Goal: Communication & Community: Answer question/provide support

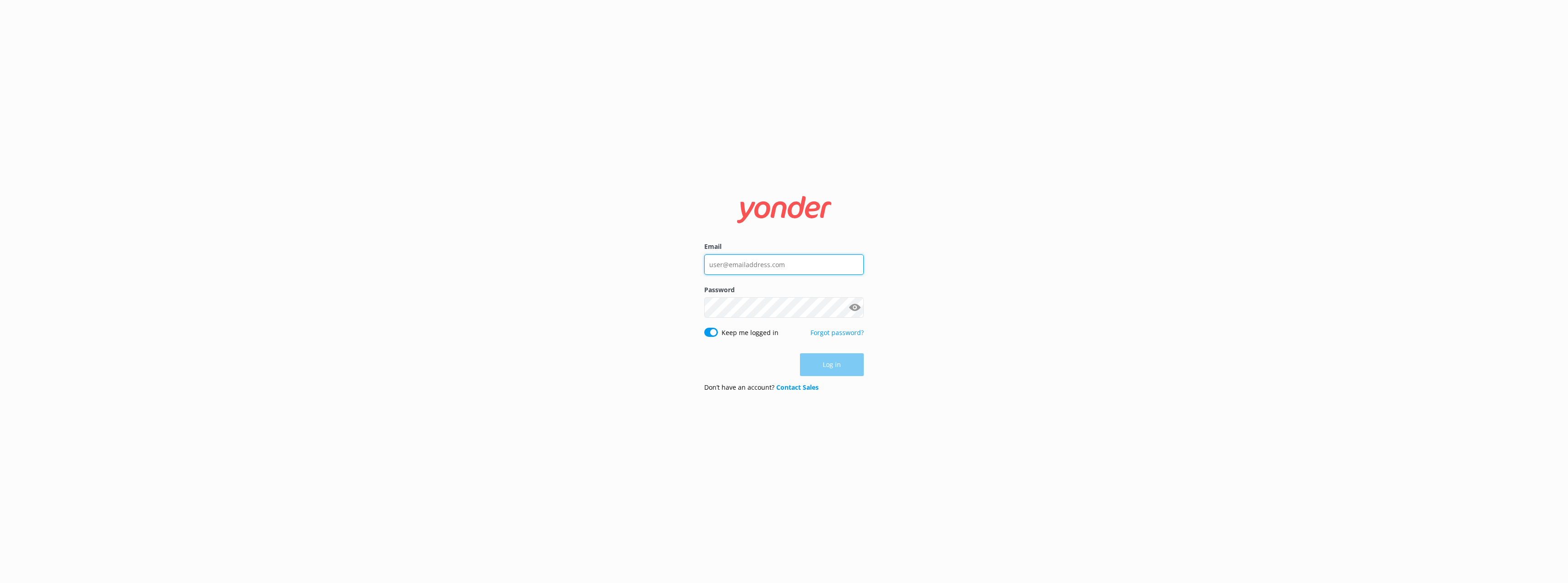
type input "[EMAIL_ADDRESS][DOMAIN_NAME]"
click at [828, 368] on div "Log in" at bounding box center [784, 365] width 160 height 23
click at [834, 364] on button "Log in" at bounding box center [832, 365] width 64 height 23
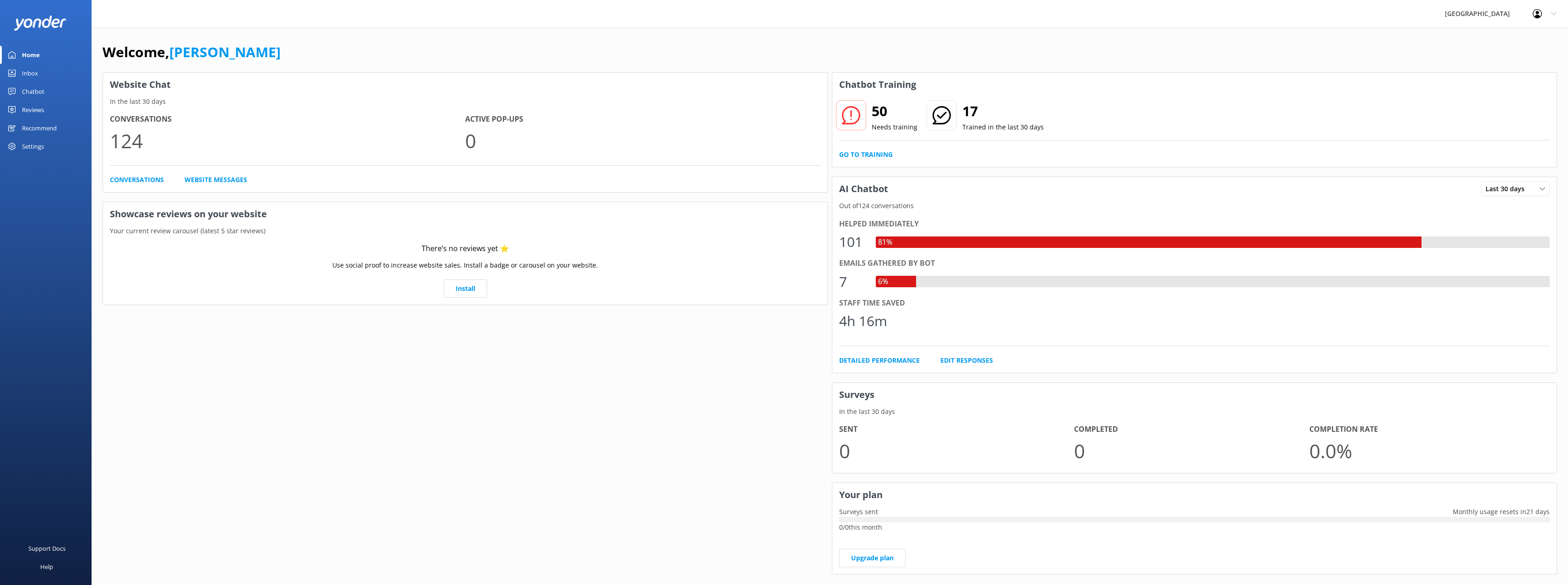
click at [44, 75] on link "Inbox" at bounding box center [45, 73] width 92 height 18
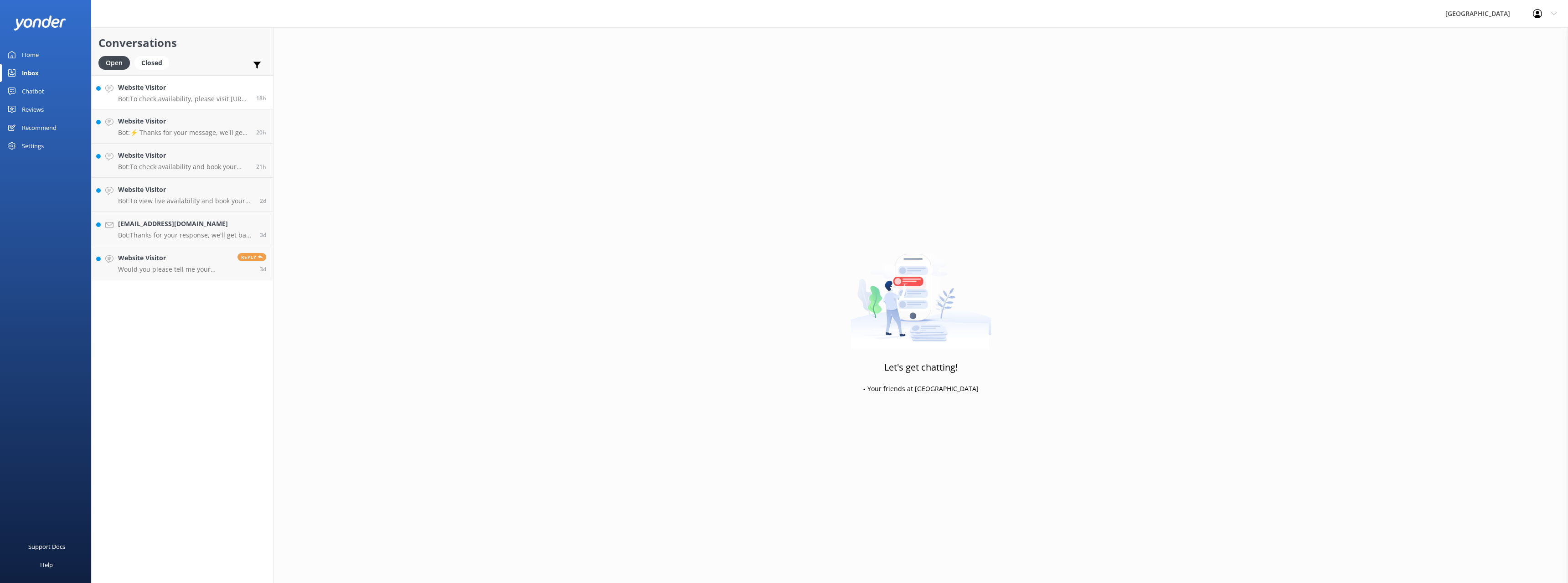
click at [165, 93] on h4 "Website Visitor" at bounding box center [183, 87] width 131 height 10
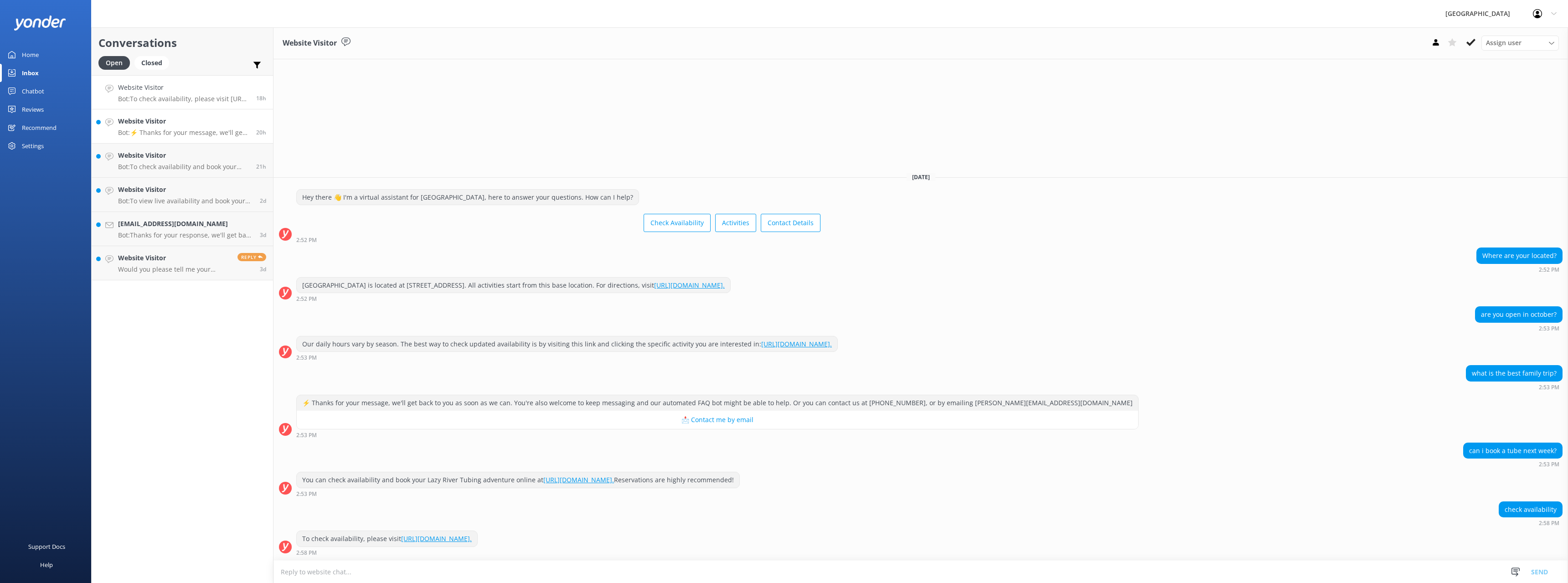
click at [178, 131] on p "Bot: ⚡ Thanks for your message, we'll get back to you as soon as we can. You're…" at bounding box center [183, 133] width 131 height 8
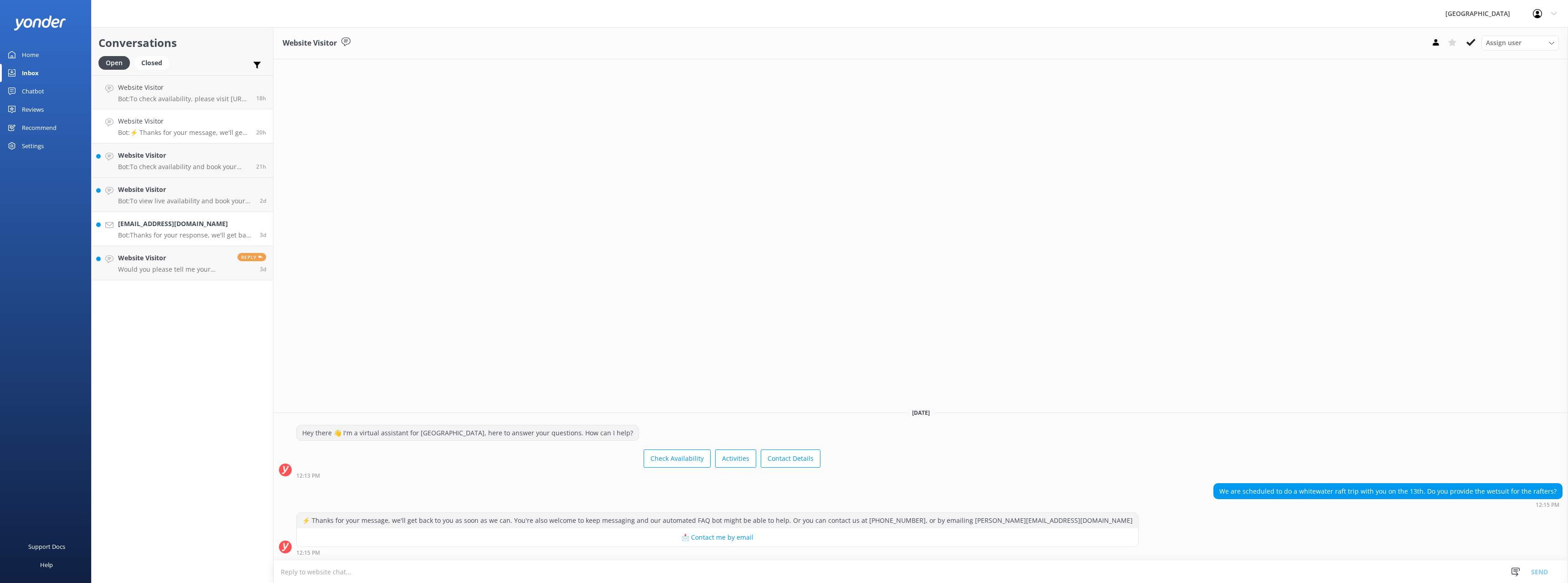
click at [192, 239] on p "Bot: Thanks for your response, we'll get back to you as soon as we can during o…" at bounding box center [185, 235] width 135 height 8
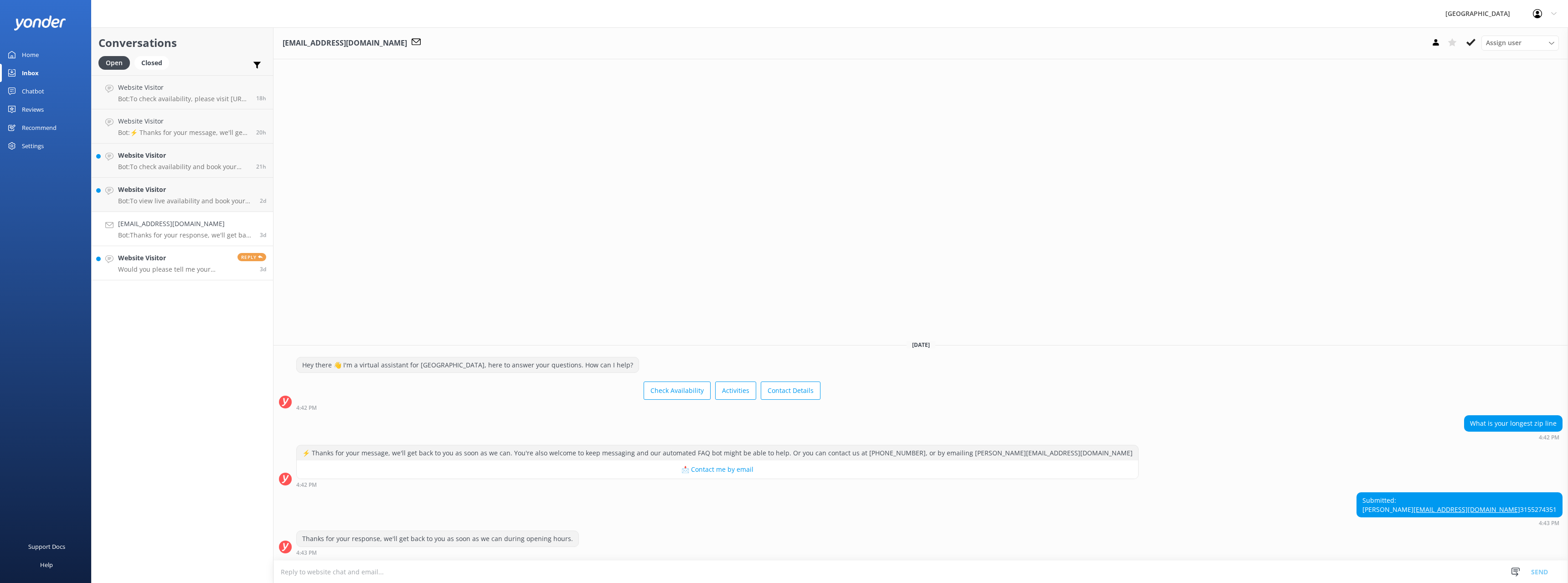
click at [178, 265] on p "Would you please tell me your cancellation policy? I can't find it on your site…" at bounding box center [174, 269] width 113 height 8
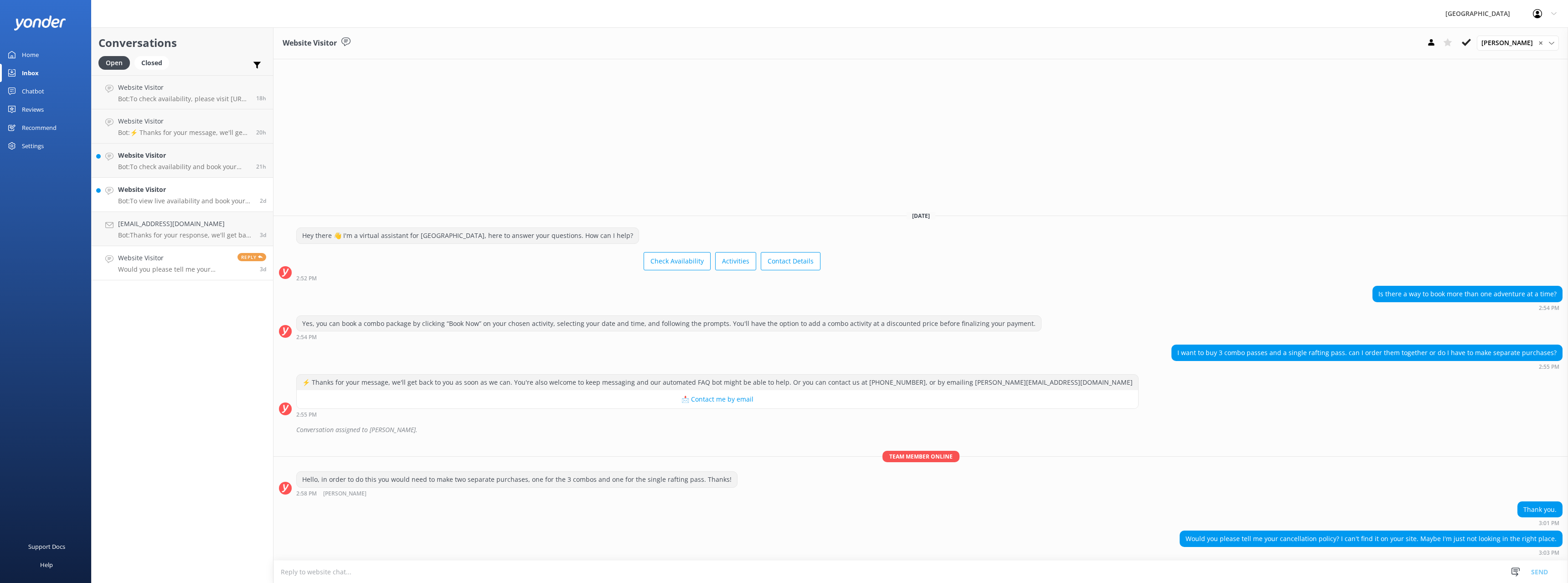
click at [188, 196] on div "Website Visitor Bot: To view live availability and book your tour, click [URL][…" at bounding box center [185, 195] width 135 height 20
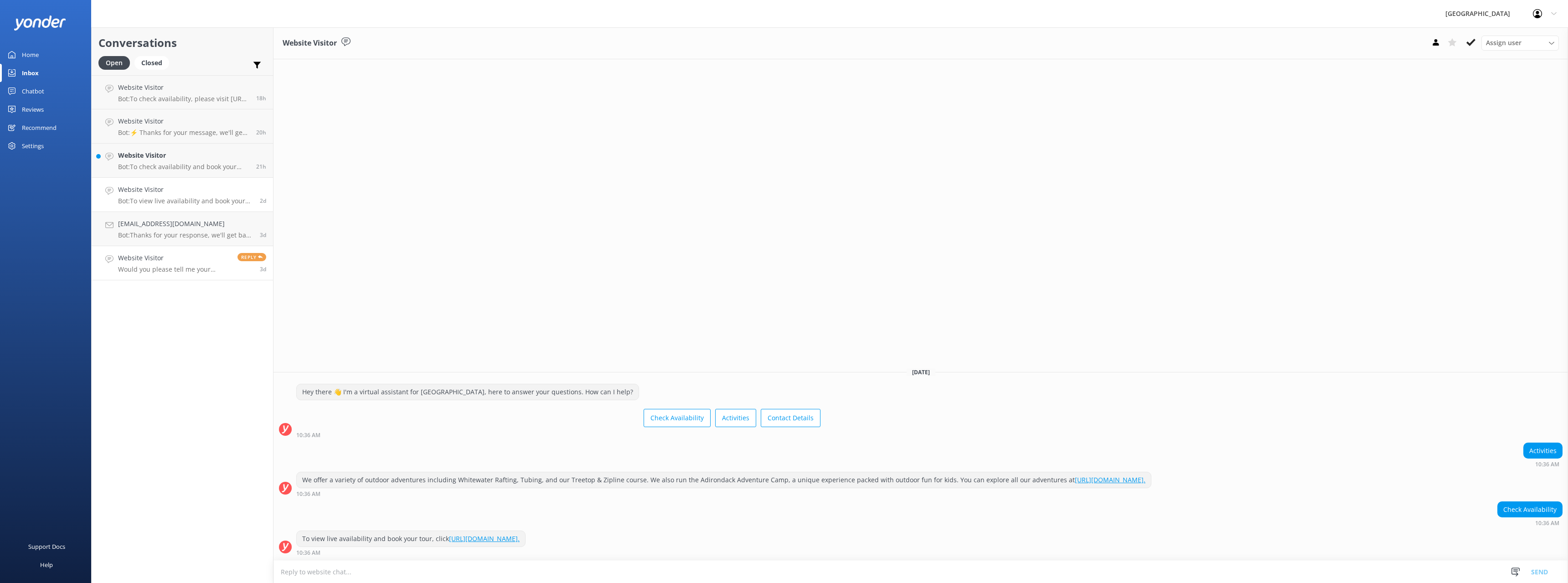
click at [170, 264] on div "Website Visitor Would you please tell me your cancellation policy? I can't find…" at bounding box center [174, 263] width 113 height 20
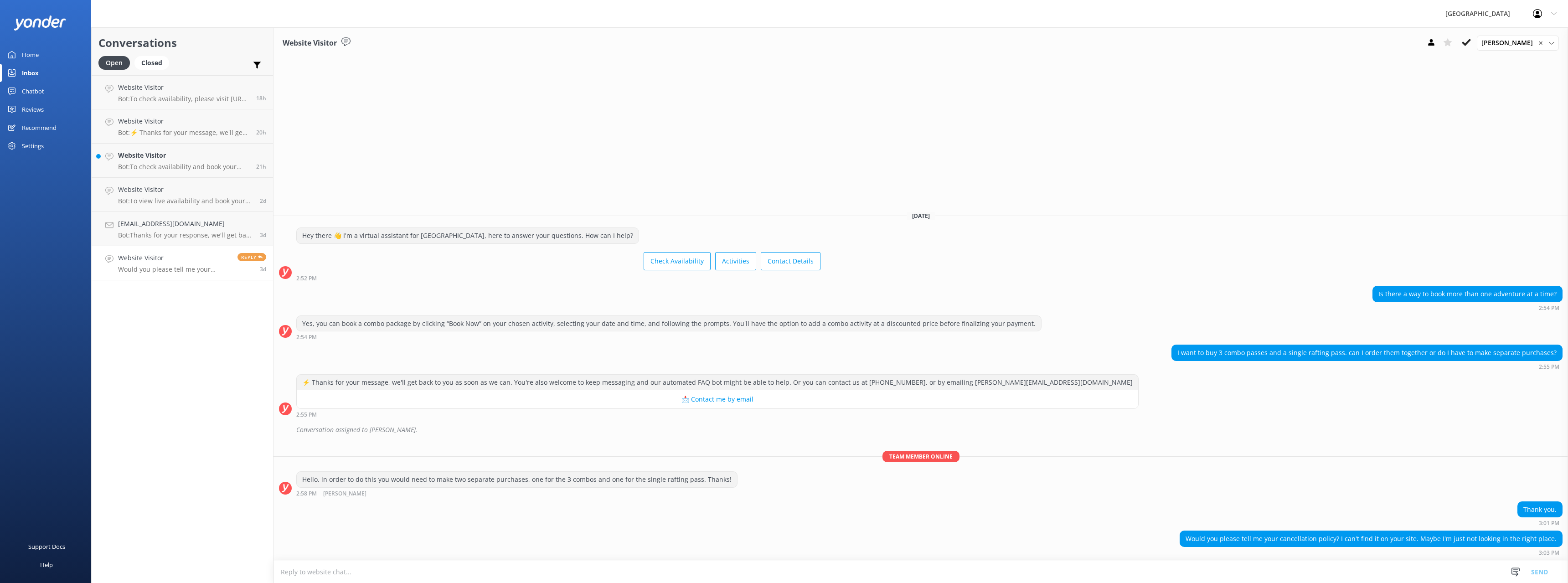
paste textarea "[URL][DOMAIN_NAME]"
type textarea "[URL][DOMAIN_NAME]"
click at [1537, 569] on button "Send" at bounding box center [1539, 572] width 34 height 23
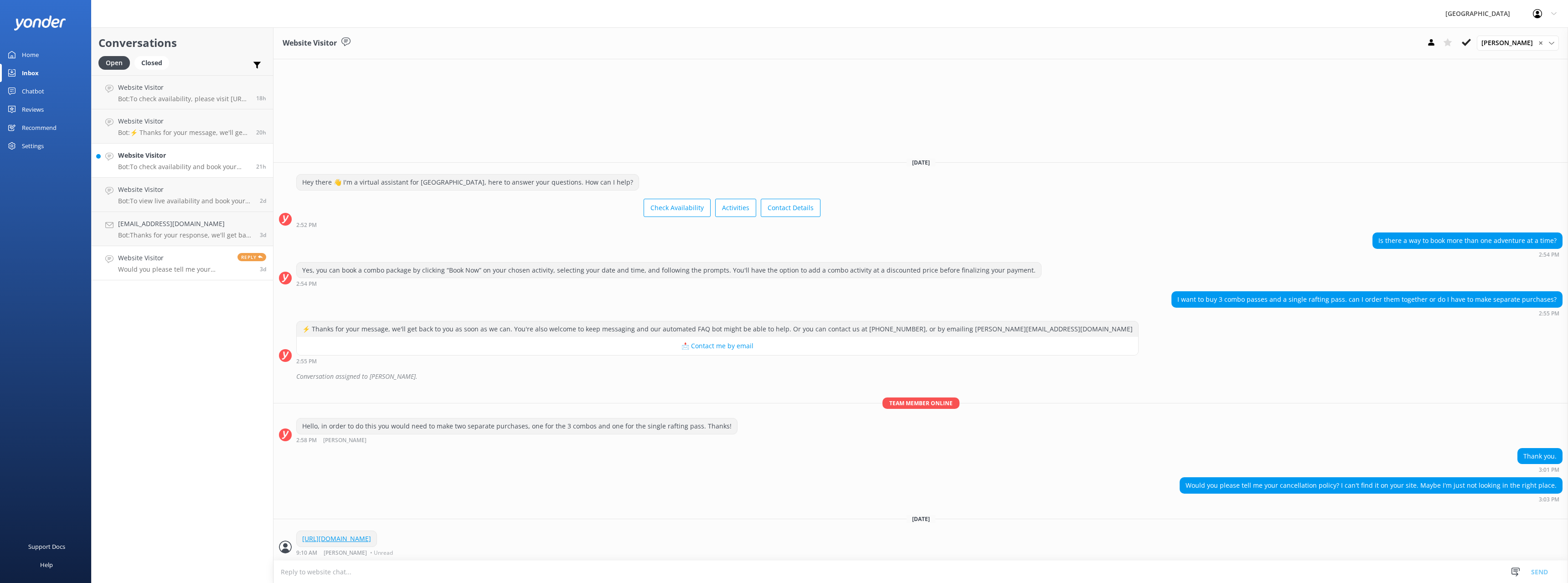
click at [158, 161] on h4 "Website Visitor" at bounding box center [183, 155] width 131 height 10
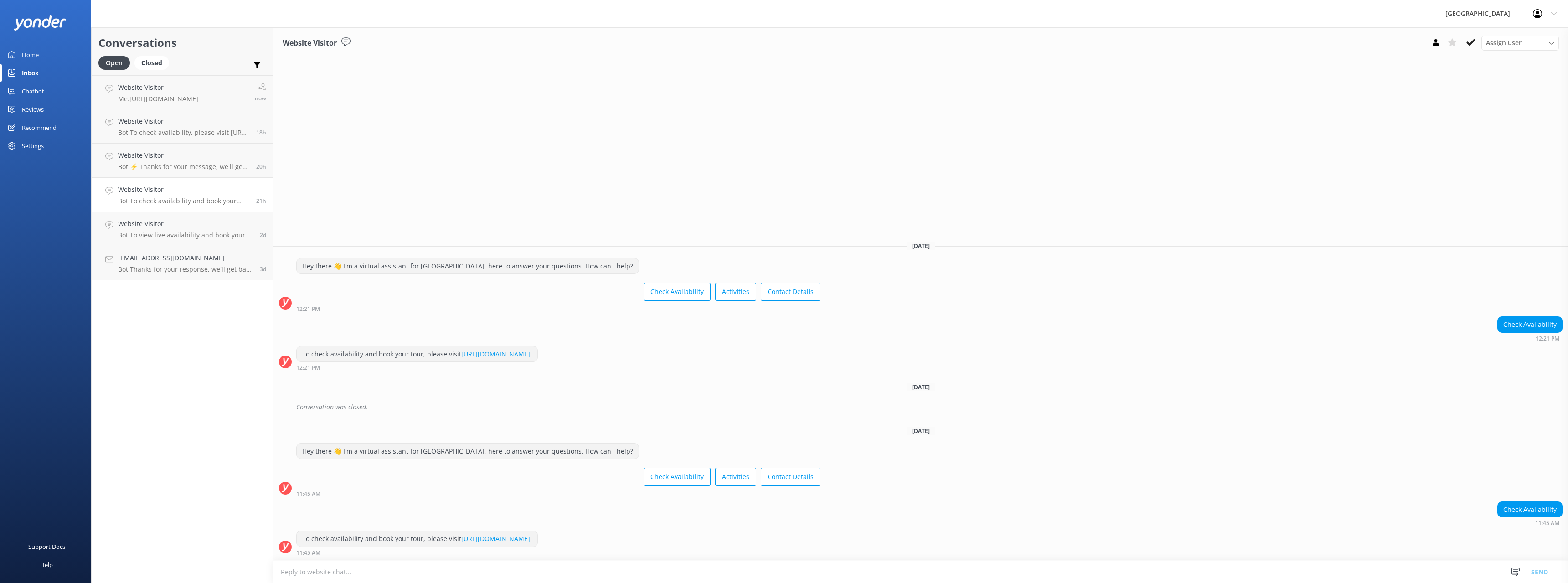
click at [143, 195] on h4 "Website Visitor" at bounding box center [183, 189] width 131 height 10
click at [171, 97] on p "Me: [URL][DOMAIN_NAME]" at bounding box center [158, 99] width 80 height 8
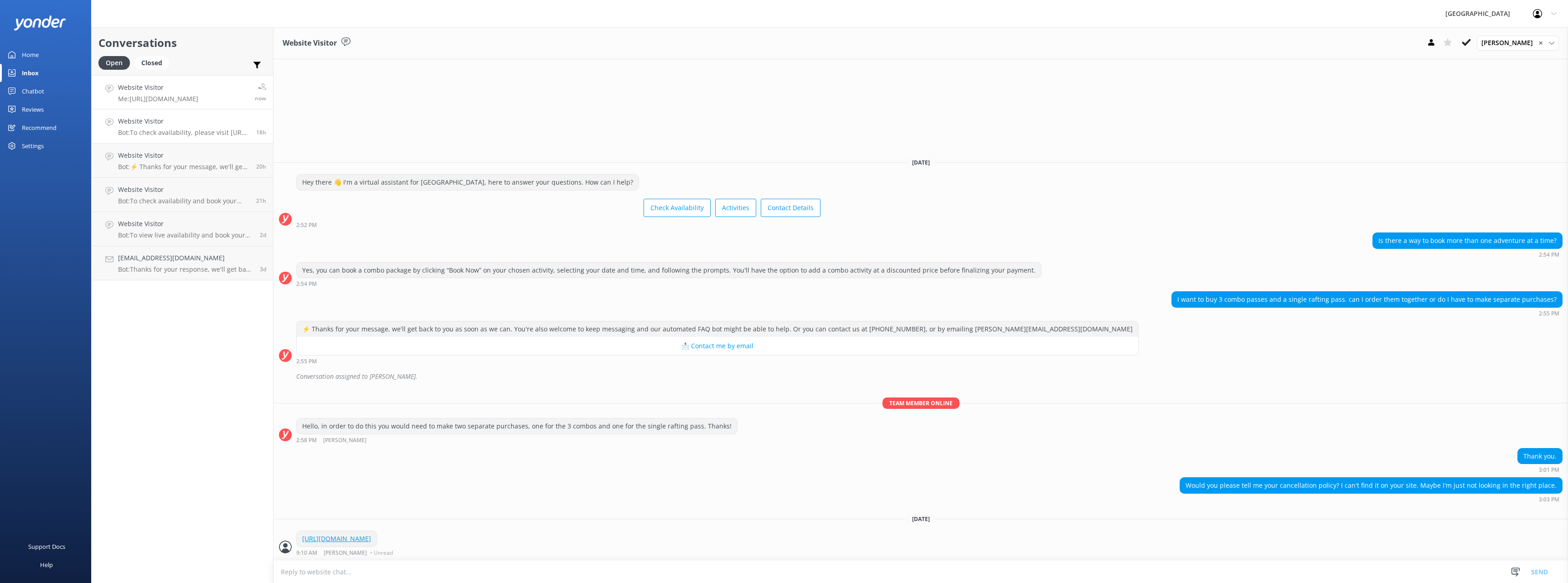
click at [164, 123] on h4 "Website Visitor" at bounding box center [183, 121] width 131 height 10
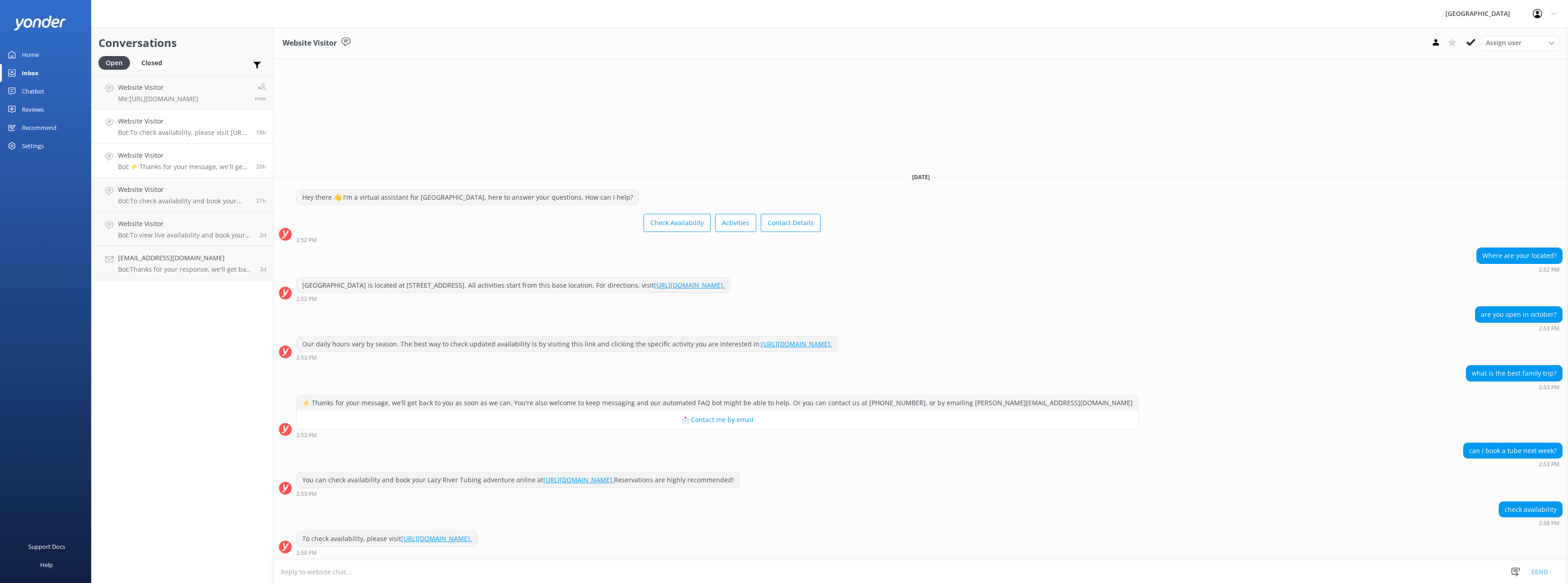
click at [178, 155] on h4 "Website Visitor" at bounding box center [183, 155] width 131 height 10
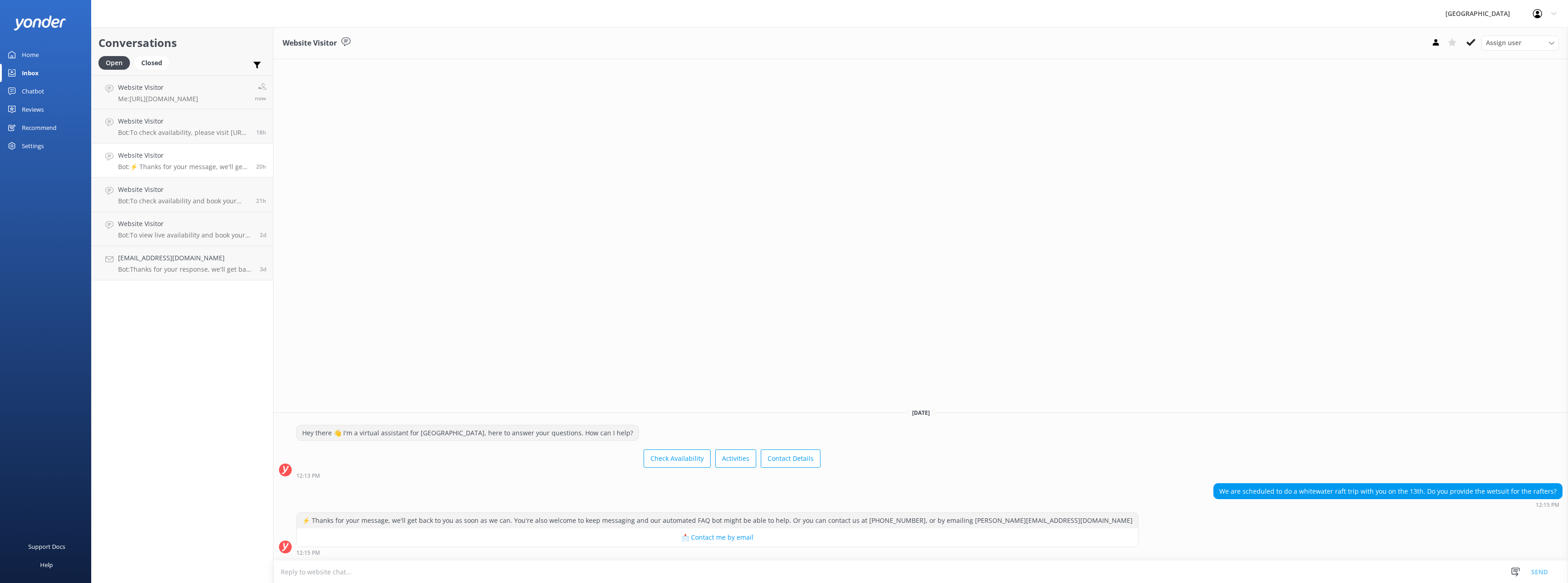
click at [399, 568] on textarea at bounding box center [921, 572] width 1294 height 23
type textarea "Wetsuits are not provided as their air temperature is forecasted to be in the U…"
click at [1546, 566] on button "Send" at bounding box center [1539, 572] width 34 height 23
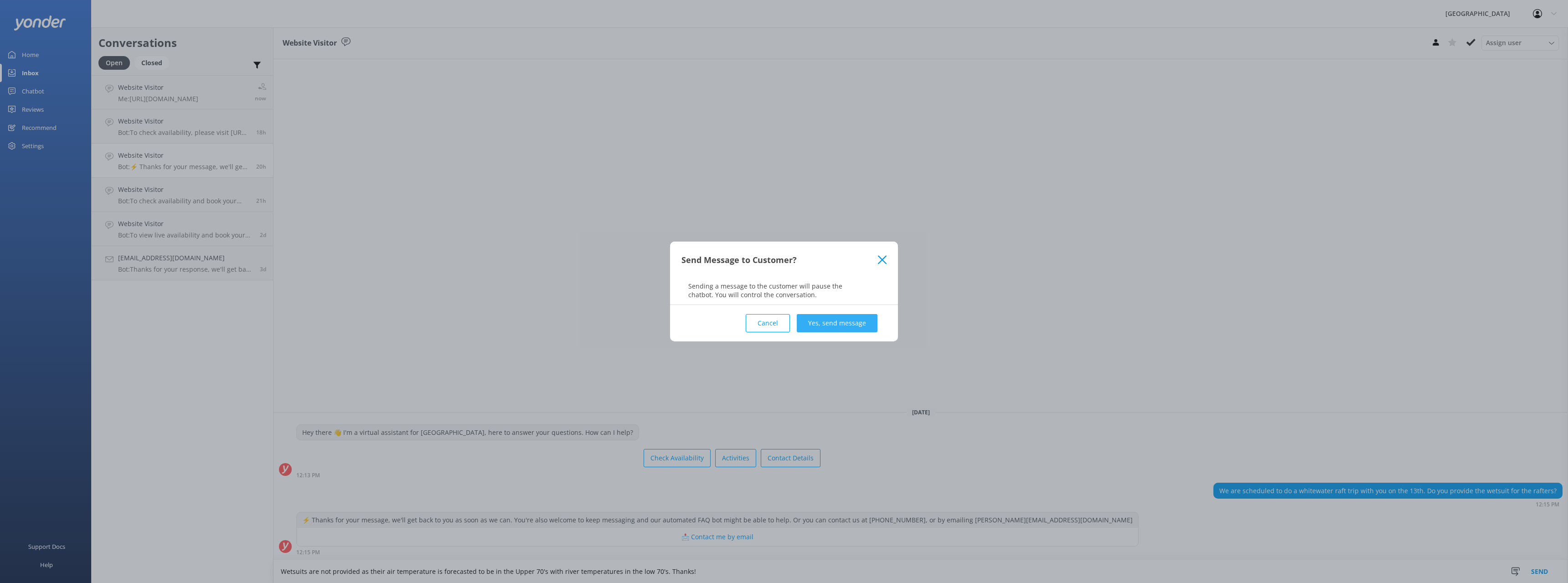
click at [835, 322] on button "Yes, send message" at bounding box center [837, 323] width 81 height 18
